Goal: Transaction & Acquisition: Subscribe to service/newsletter

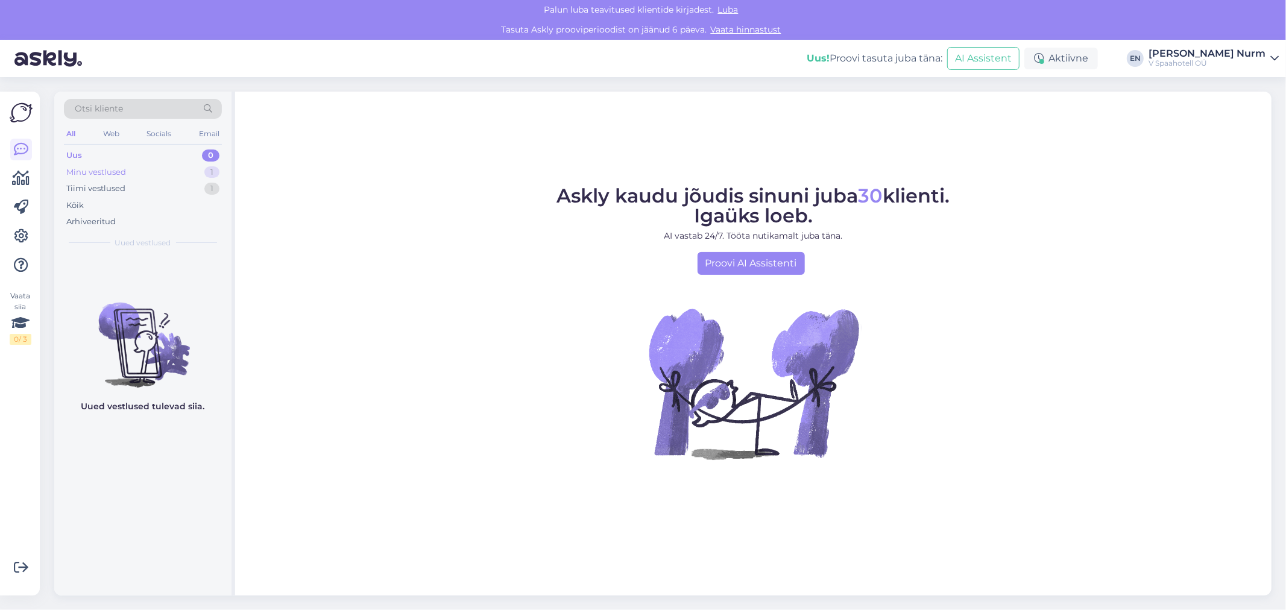
click at [89, 171] on div "Minu vestlused" at bounding box center [96, 172] width 60 height 12
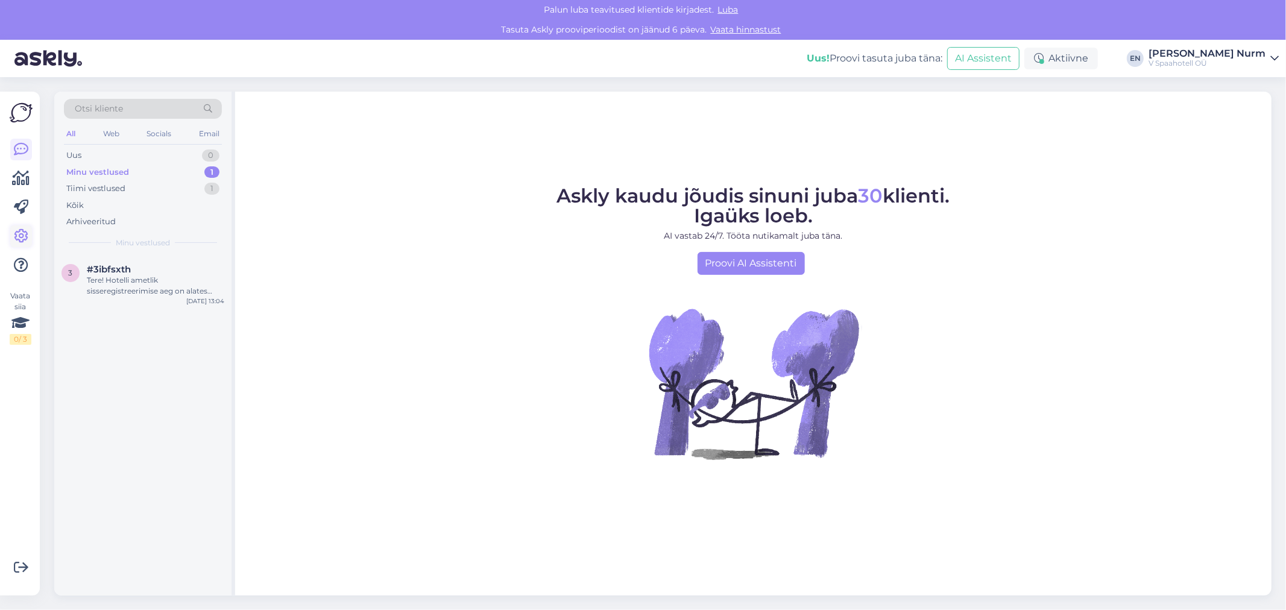
click at [19, 229] on icon at bounding box center [21, 236] width 14 height 14
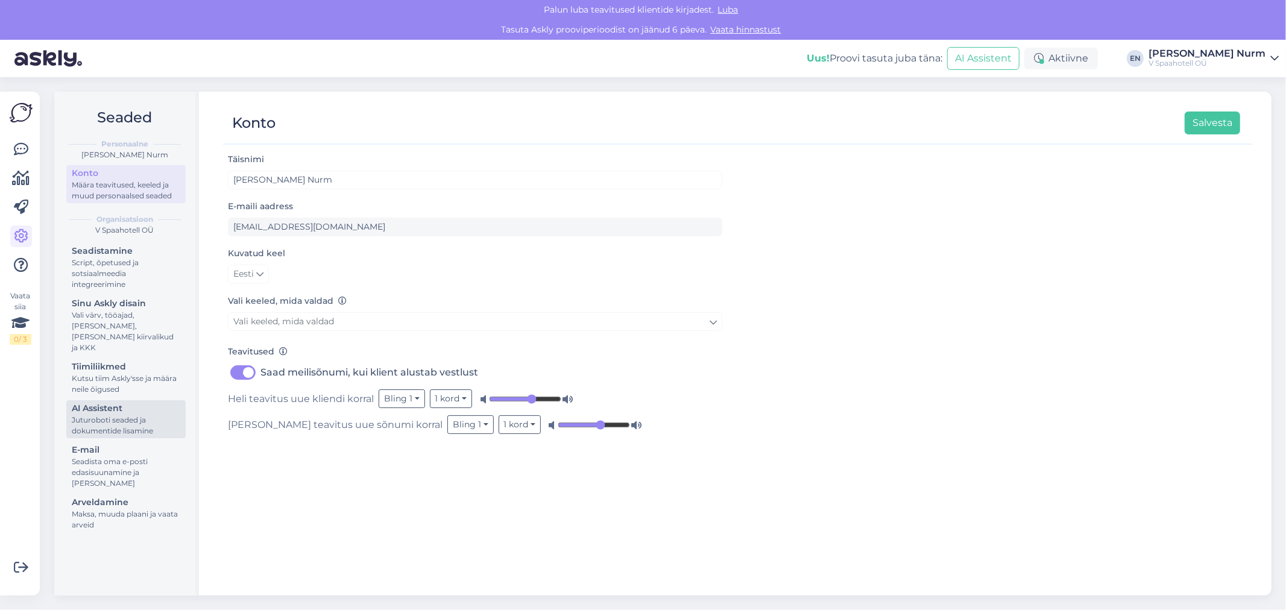
click at [116, 402] on div "AI Assistent" at bounding box center [126, 408] width 108 height 13
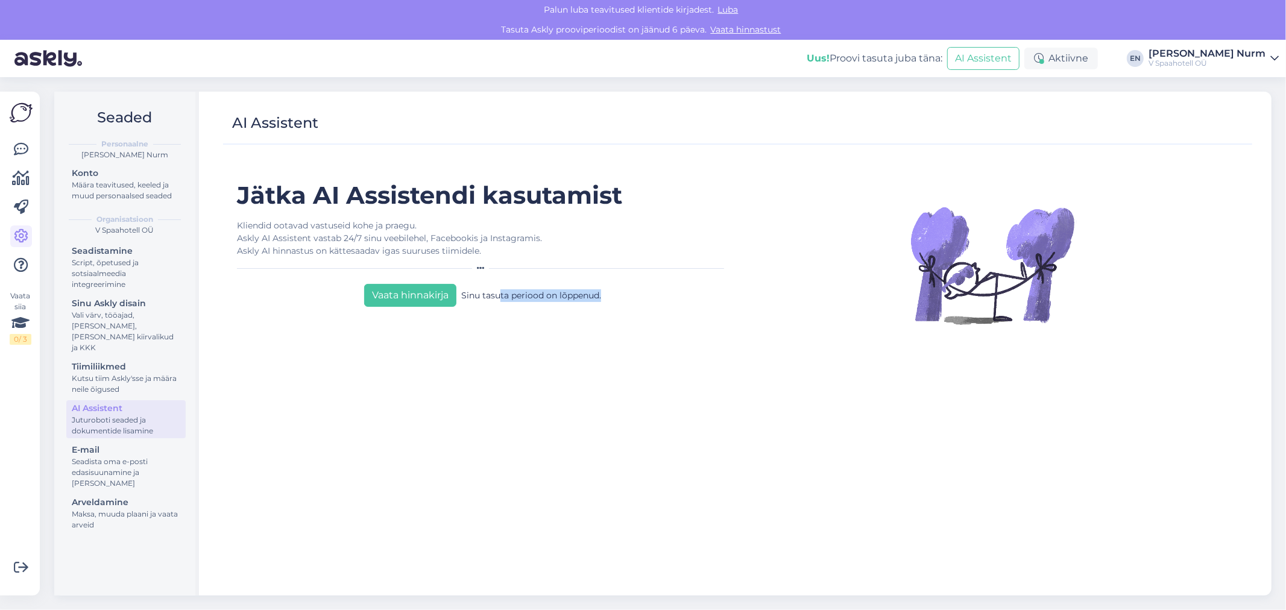
drag, startPoint x: 488, startPoint y: 272, endPoint x: 612, endPoint y: 271, distance: 123.6
click at [612, 279] on div "Vaata hinnakirja Sinu tasuta periood on lõppenud." at bounding box center [483, 293] width 492 height 28
click at [600, 286] on div "Jätka AI Assistendi kasutamist Kliendid ootavad vastuseid kohe ja praegu. Askly…" at bounding box center [483, 383] width 510 height 404
drag, startPoint x: 593, startPoint y: 274, endPoint x: 454, endPoint y: 274, distance: 138.0
click at [454, 279] on div "Vaata hinnakirja Sinu tasuta periood on lõppenud." at bounding box center [483, 293] width 492 height 28
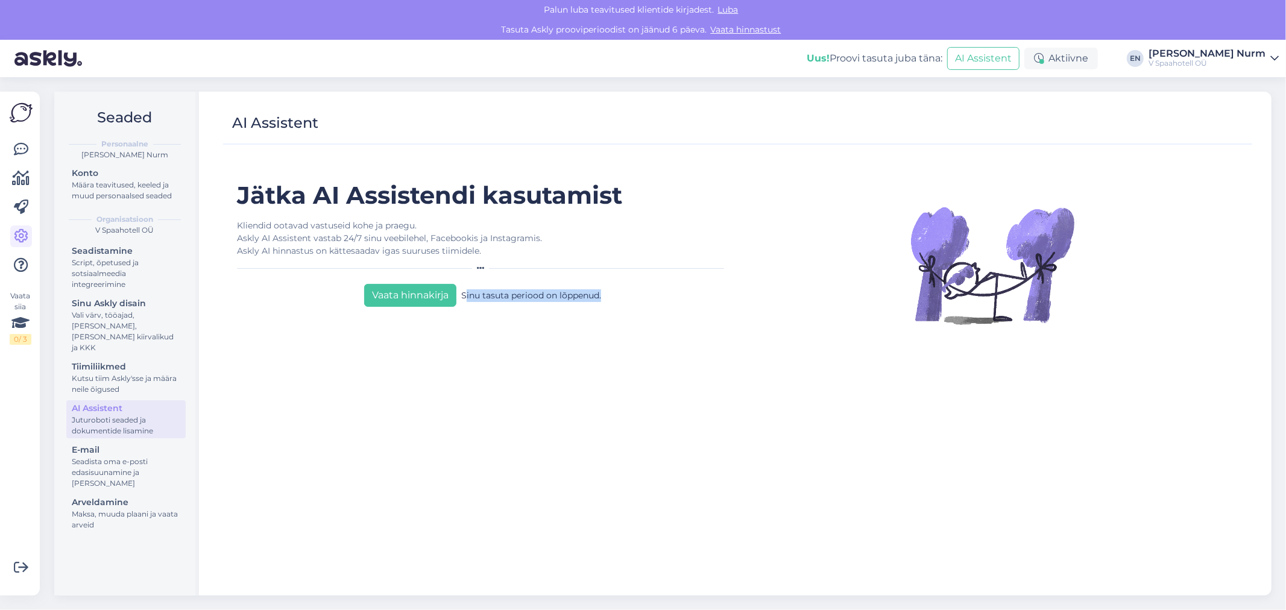
click at [489, 285] on div "Jätka AI Assistendi kasutamist Kliendid ootavad vastuseid kohe ja praegu. Askly…" at bounding box center [483, 383] width 510 height 404
